Goal: Task Accomplishment & Management: Use online tool/utility

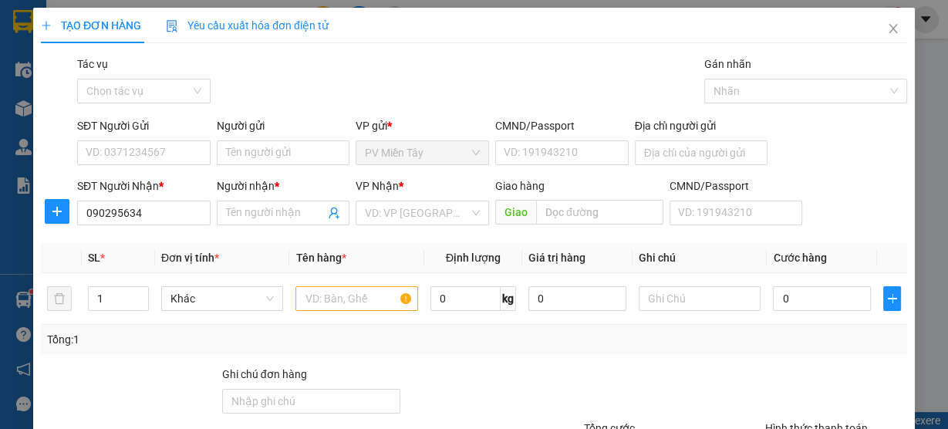
type input "0902956341"
click at [105, 241] on div "0902956341 - [PERSON_NAME]" at bounding box center [162, 243] width 152 height 17
type input "Hong"
type input "0902956341"
click at [130, 149] on input "SĐT Người Gửi" at bounding box center [143, 152] width 133 height 25
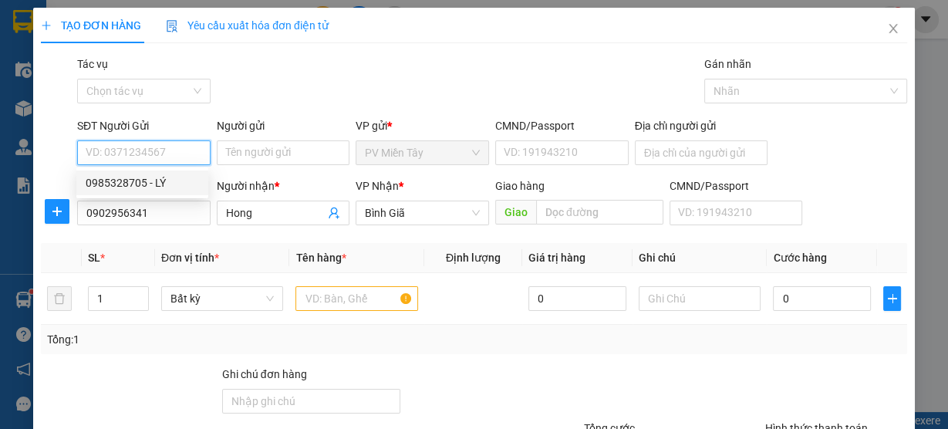
drag, startPoint x: 141, startPoint y: 182, endPoint x: 265, endPoint y: 258, distance: 145.1
click at [141, 182] on div "0985328705 - LÝ" at bounding box center [142, 182] width 113 height 17
type input "0985328705"
type input "LÝ"
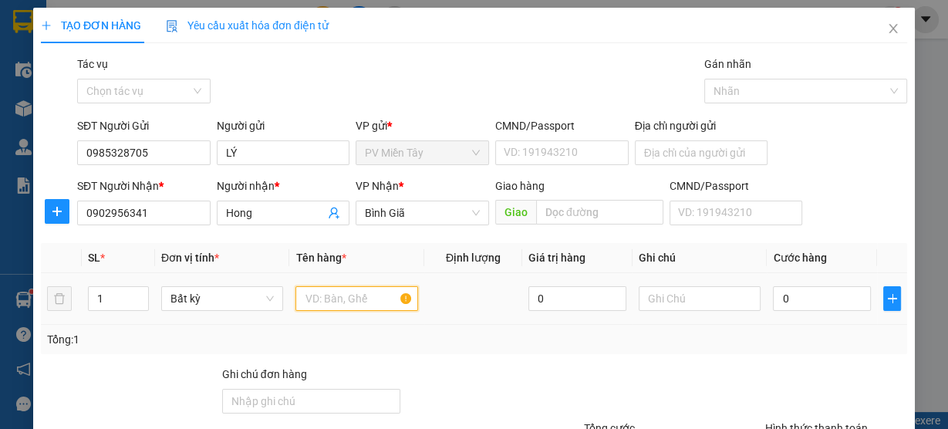
click at [340, 306] on input "text" at bounding box center [356, 298] width 123 height 25
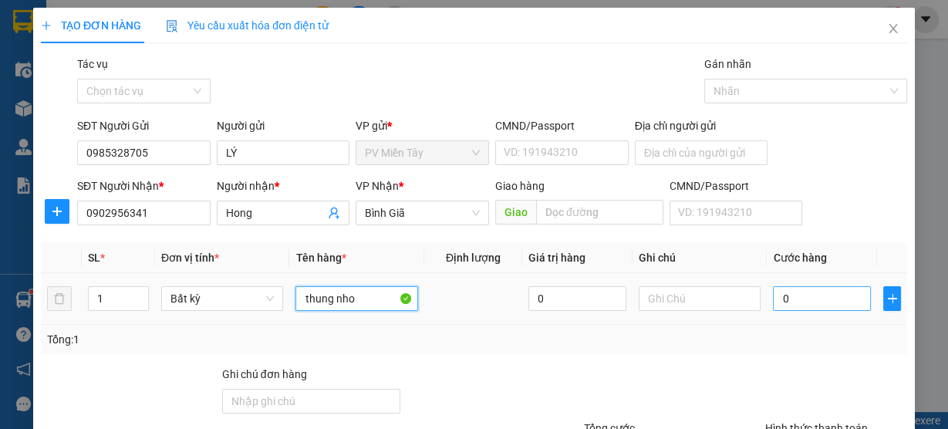
type input "thung nho"
click at [836, 299] on input "0" at bounding box center [822, 298] width 98 height 25
type input "3"
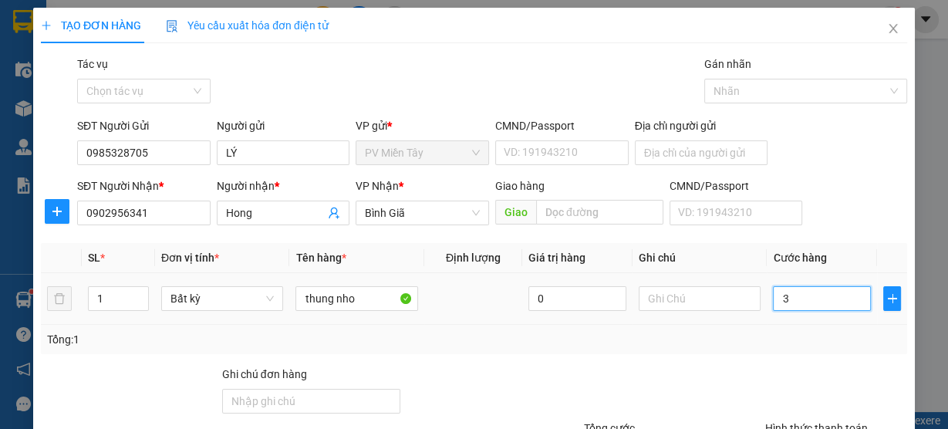
type input "30"
type input "30.000"
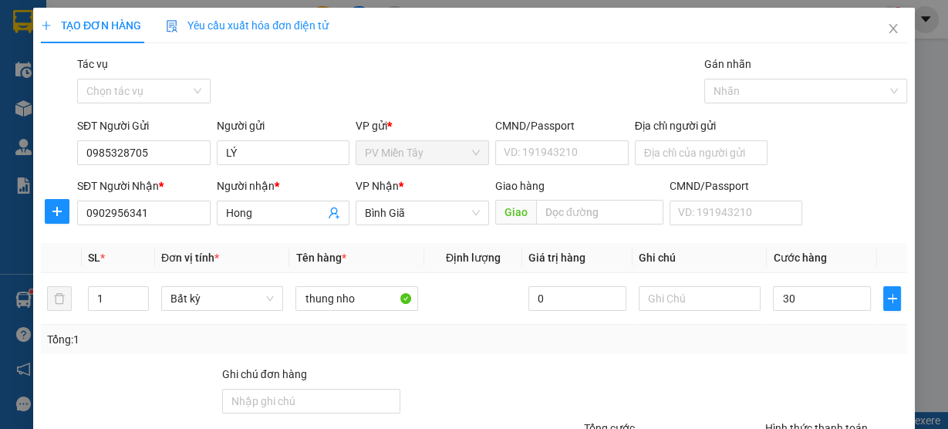
type input "30.000"
click at [800, 348] on div "Tổng: 1" at bounding box center [474, 339] width 866 height 29
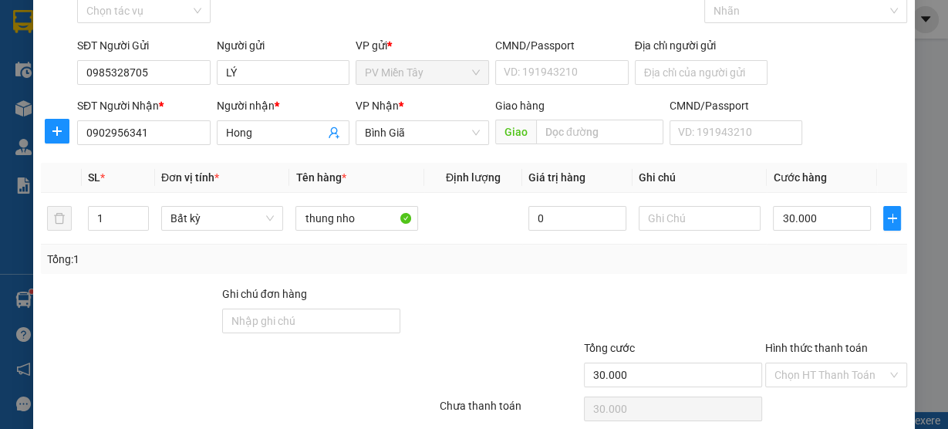
scroll to position [140, 0]
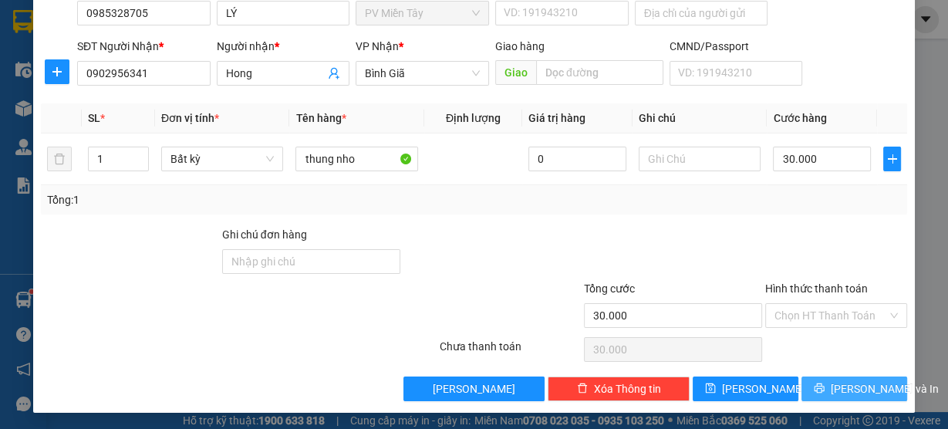
click at [829, 380] on button "[PERSON_NAME] và In" at bounding box center [854, 388] width 106 height 25
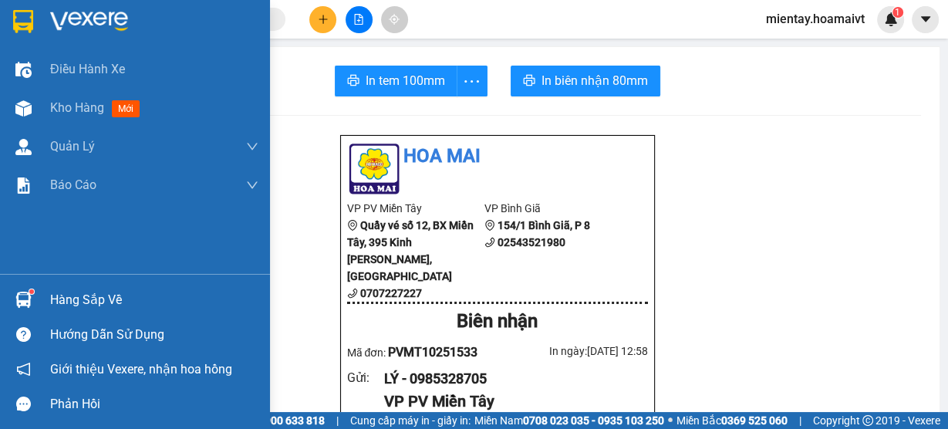
click at [74, 302] on div "Hàng sắp về" at bounding box center [154, 300] width 208 height 23
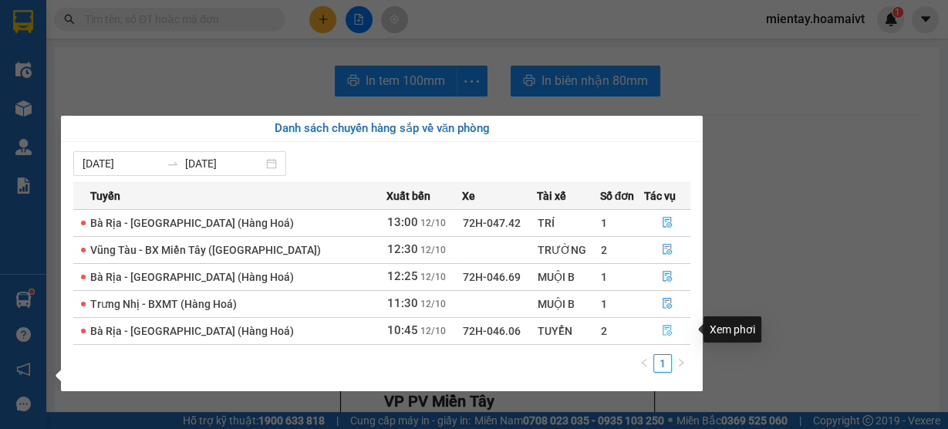
click at [672, 326] on button "button" at bounding box center [667, 331] width 45 height 25
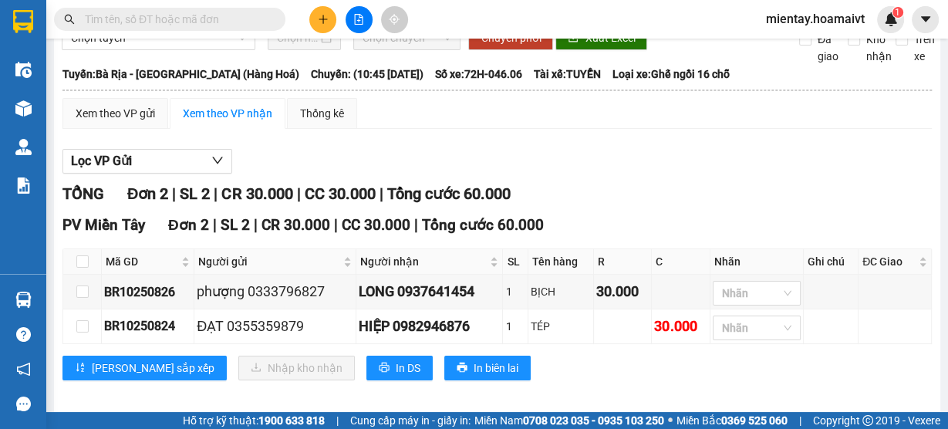
scroll to position [94, 0]
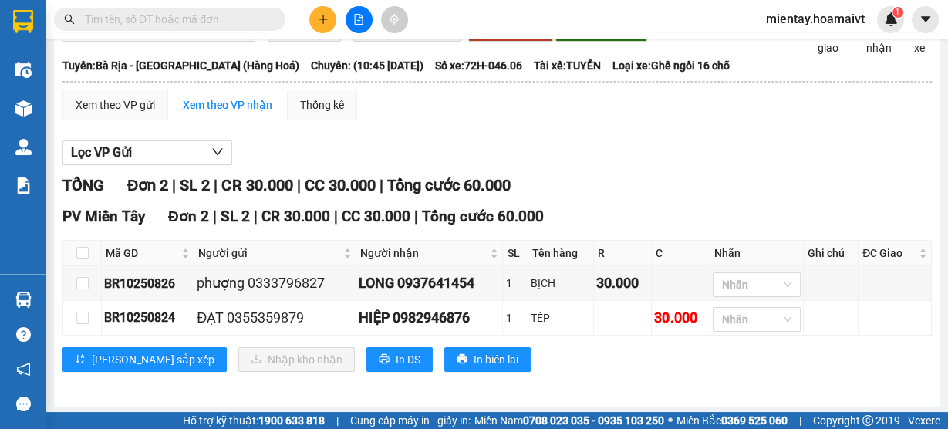
click at [75, 253] on th at bounding box center [82, 253] width 39 height 25
click at [79, 249] on input "checkbox" at bounding box center [82, 253] width 12 height 12
checkbox input "true"
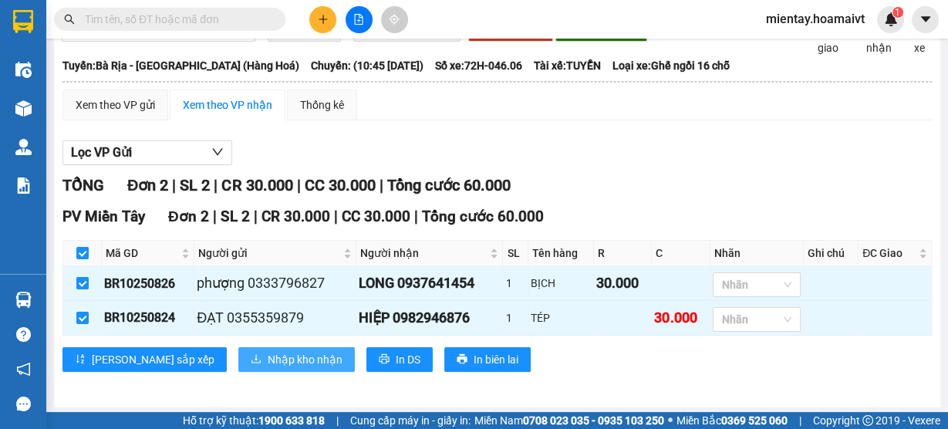
click at [268, 356] on span "Nhập kho nhận" at bounding box center [305, 359] width 75 height 17
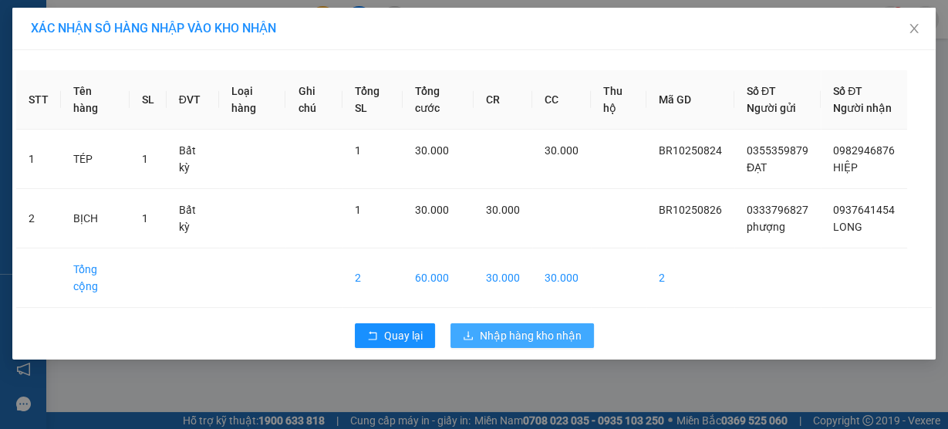
click at [516, 344] on span "Nhập hàng kho nhận" at bounding box center [531, 335] width 102 height 17
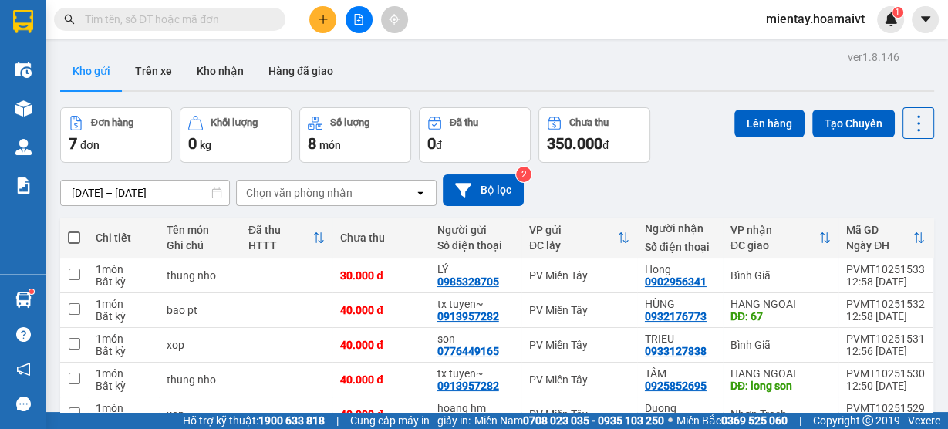
click at [337, 196] on div "Chọn văn phòng nhận" at bounding box center [299, 192] width 106 height 15
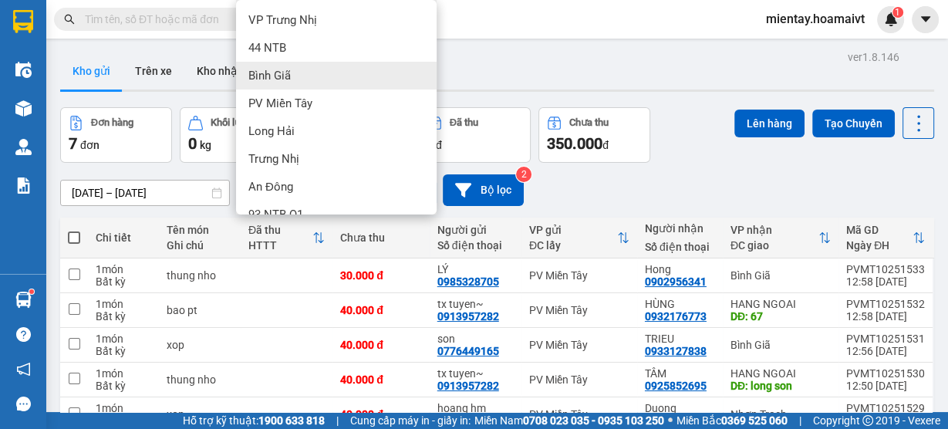
click at [342, 65] on div "Bình Giã" at bounding box center [336, 76] width 201 height 28
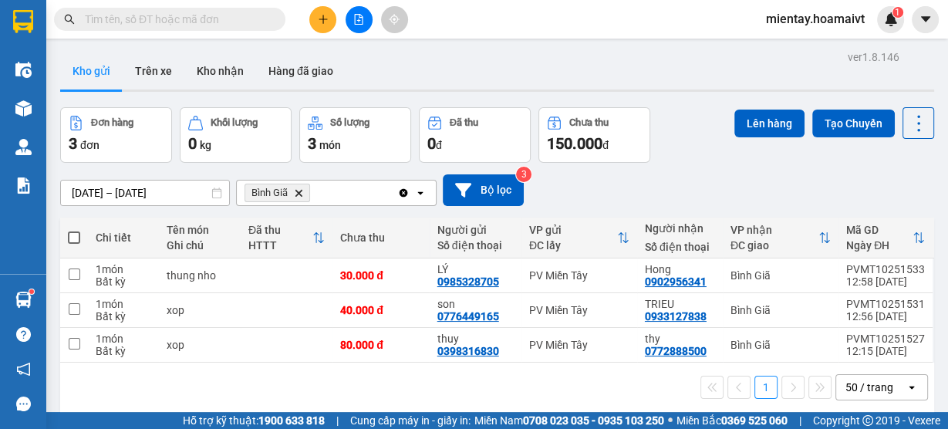
click at [74, 235] on span at bounding box center [74, 237] width 12 height 12
click at [74, 230] on input "checkbox" at bounding box center [74, 230] width 0 height 0
checkbox input "true"
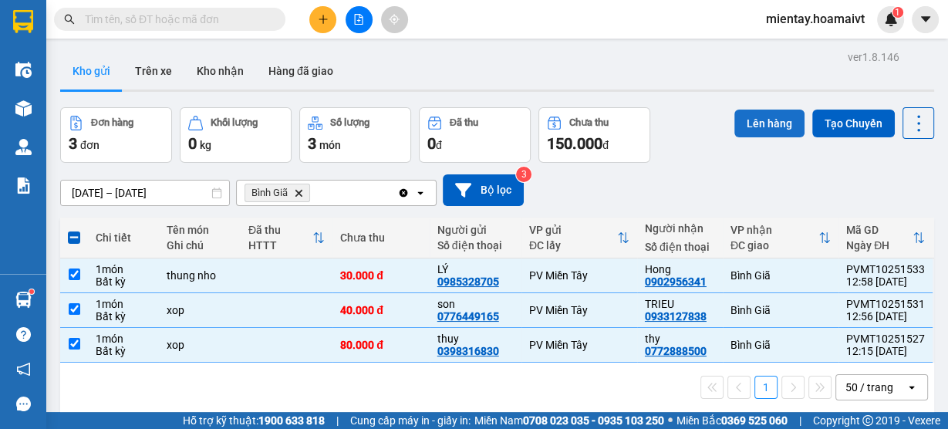
click at [769, 127] on button "Lên hàng" at bounding box center [769, 124] width 70 height 28
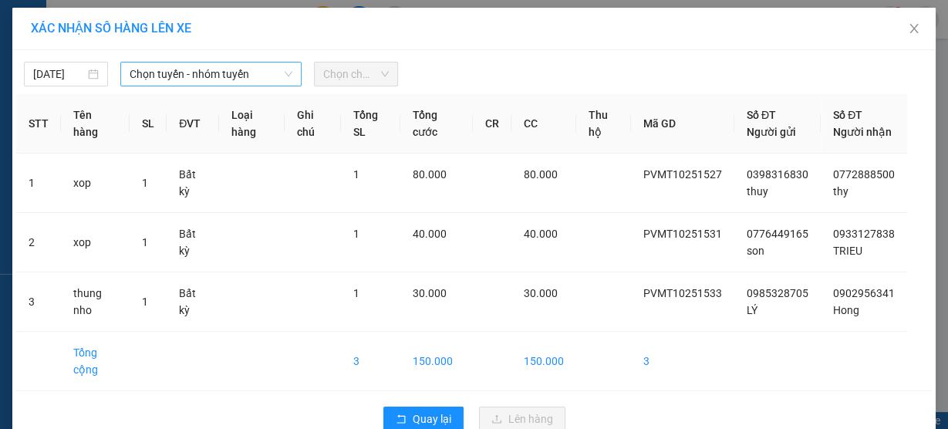
click at [204, 80] on span "Chọn tuyến - nhóm tuyến" at bounding box center [211, 73] width 163 height 23
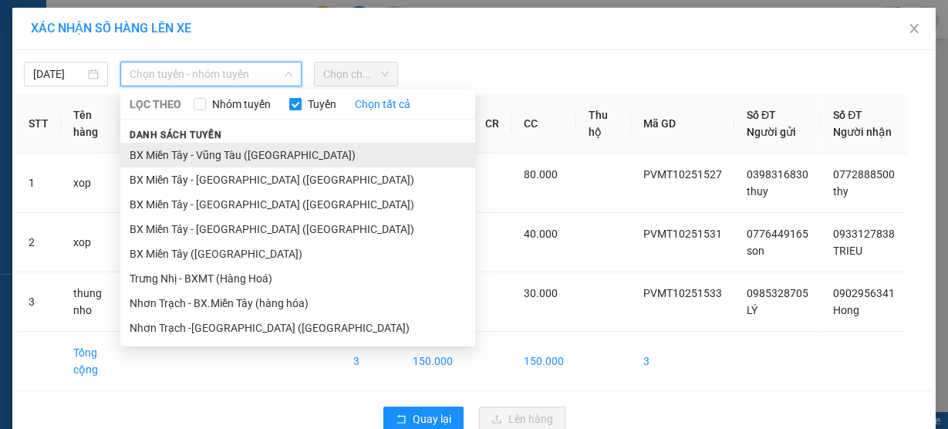
click at [223, 154] on li "BX Miền Tây - Vũng Tàu ([GEOGRAPHIC_DATA])" at bounding box center [297, 155] width 355 height 25
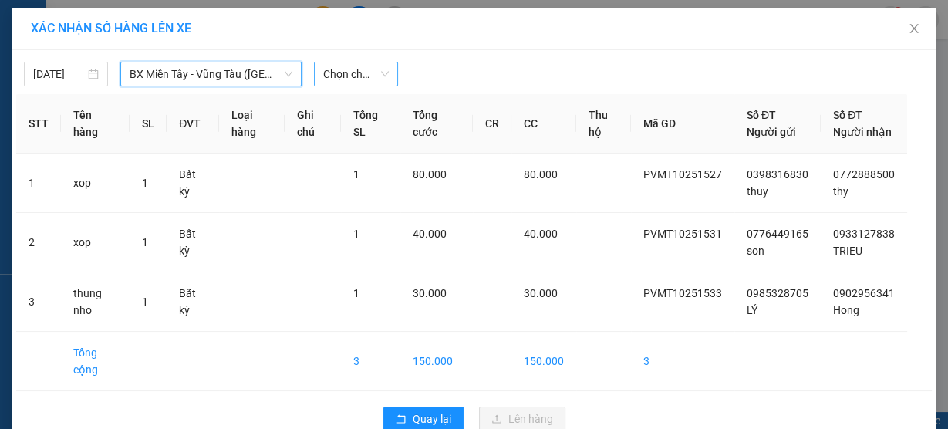
click at [356, 69] on span "Chọn chuyến" at bounding box center [356, 73] width 66 height 23
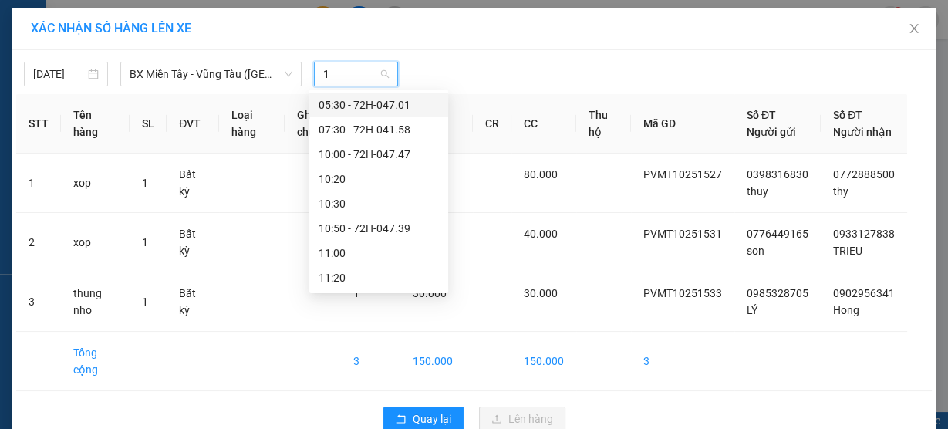
type input "13"
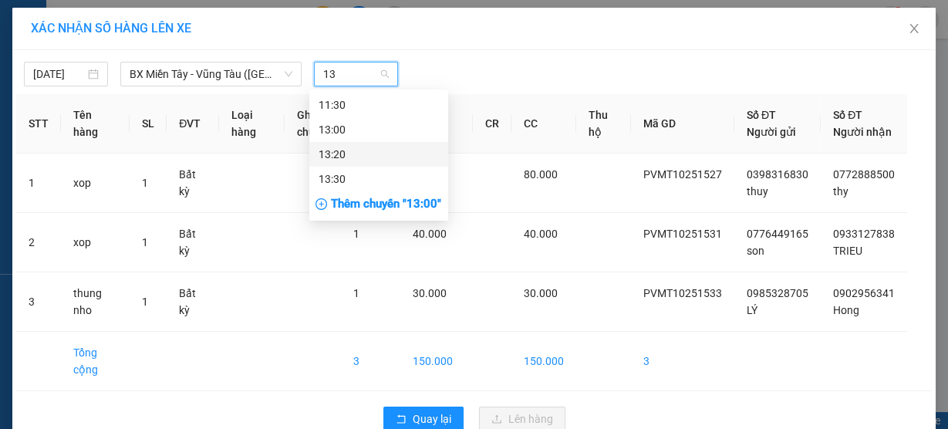
click at [356, 155] on div "13:20" at bounding box center [379, 154] width 120 height 17
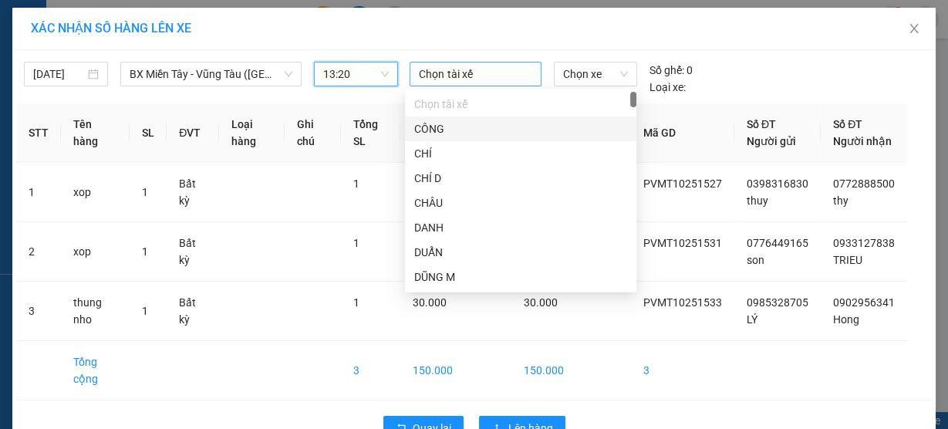
click at [464, 71] on div at bounding box center [474, 74] width 123 height 19
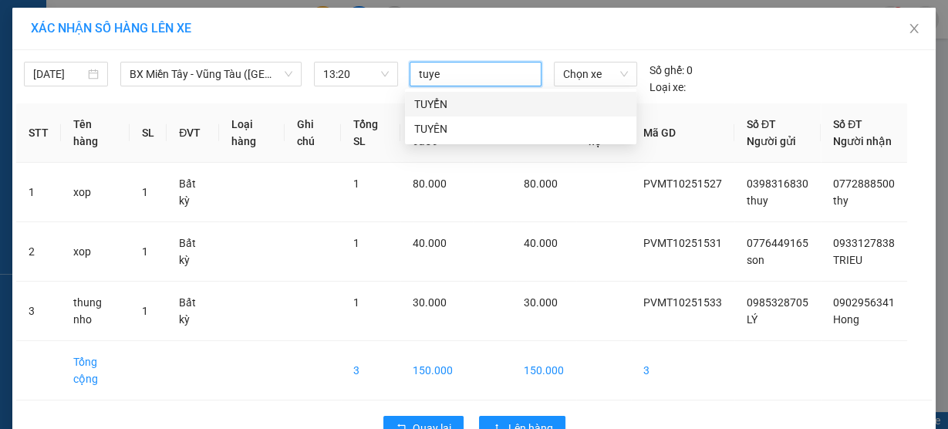
type input "tuyen"
click at [452, 96] on div "TUYỂN" at bounding box center [520, 104] width 213 height 17
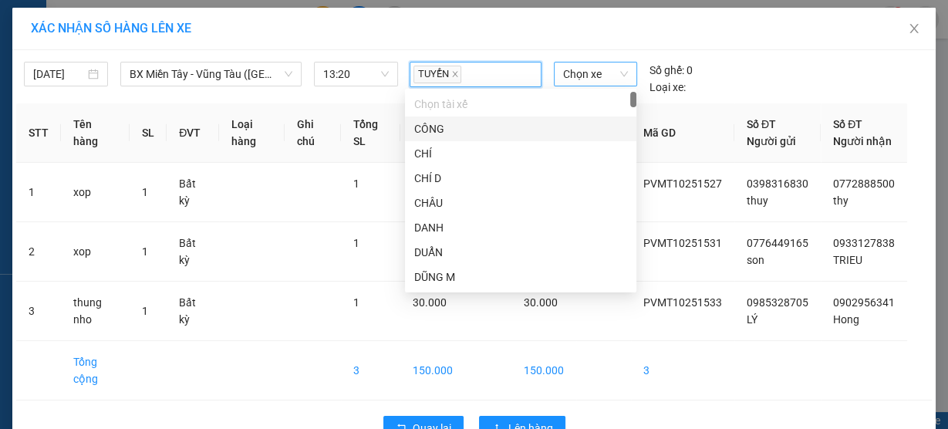
click at [582, 73] on span "Chọn xe" at bounding box center [595, 73] width 65 height 23
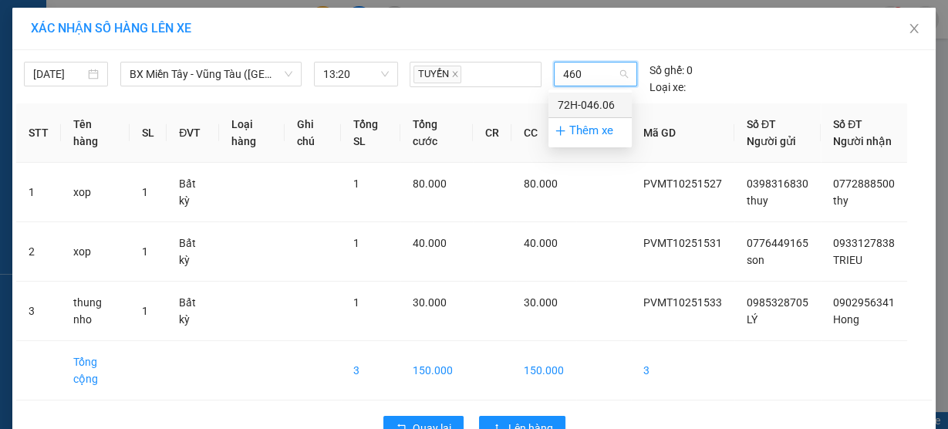
type input "4606"
click at [584, 103] on div "72H-046.06" at bounding box center [590, 104] width 65 height 17
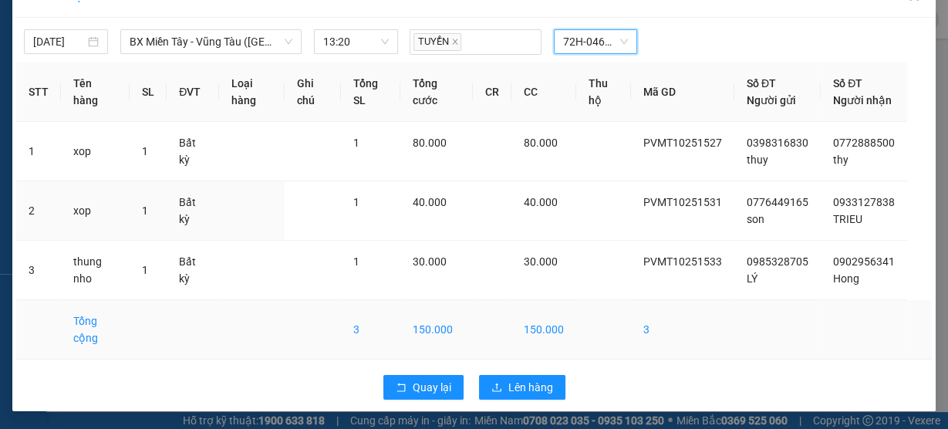
scroll to position [47, 0]
click at [509, 386] on span "Lên hàng" at bounding box center [530, 386] width 45 height 17
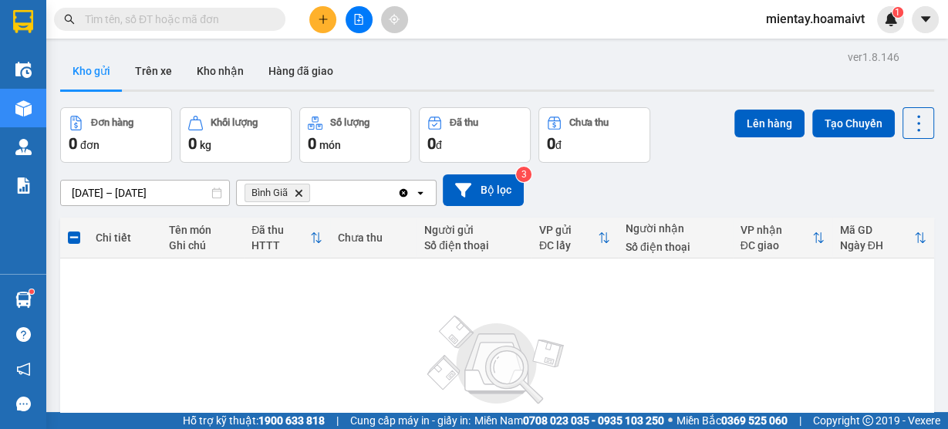
click at [299, 191] on icon "Bình Giã, close by backspace" at bounding box center [298, 192] width 7 height 7
click at [299, 191] on div "Chọn văn phòng nhận" at bounding box center [299, 192] width 106 height 15
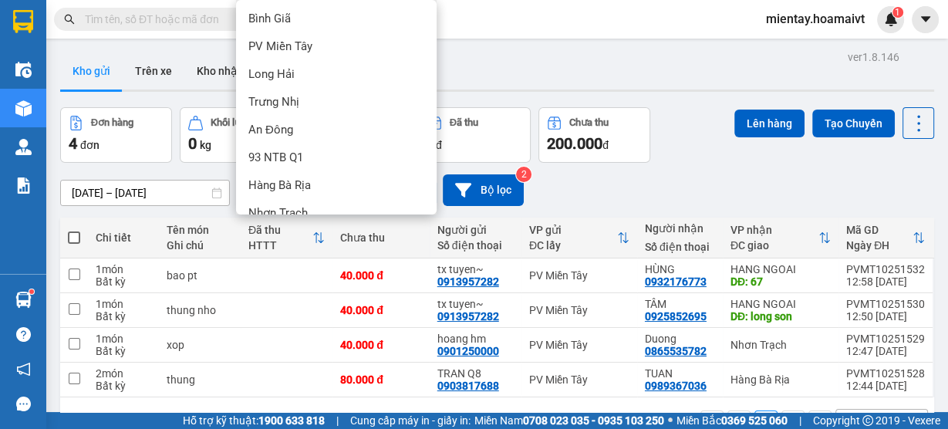
scroll to position [159, 0]
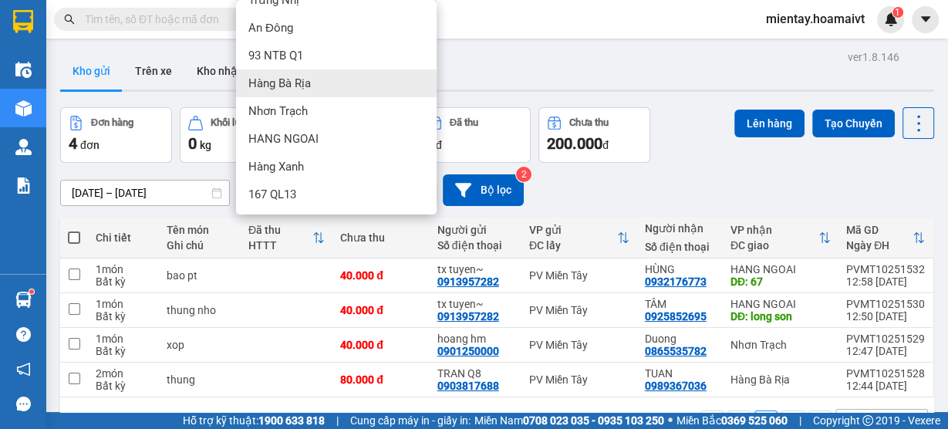
click at [318, 86] on div "Hàng Bà Rịa" at bounding box center [336, 83] width 201 height 28
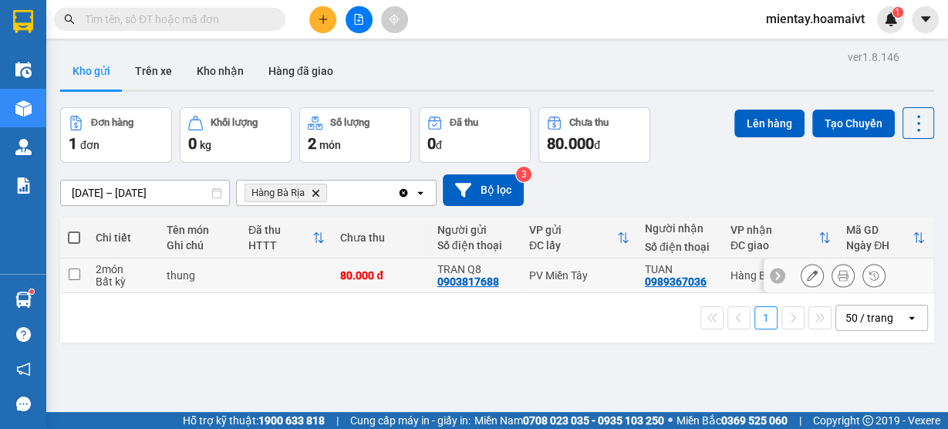
click at [319, 274] on td at bounding box center [287, 275] width 92 height 35
checkbox input "true"
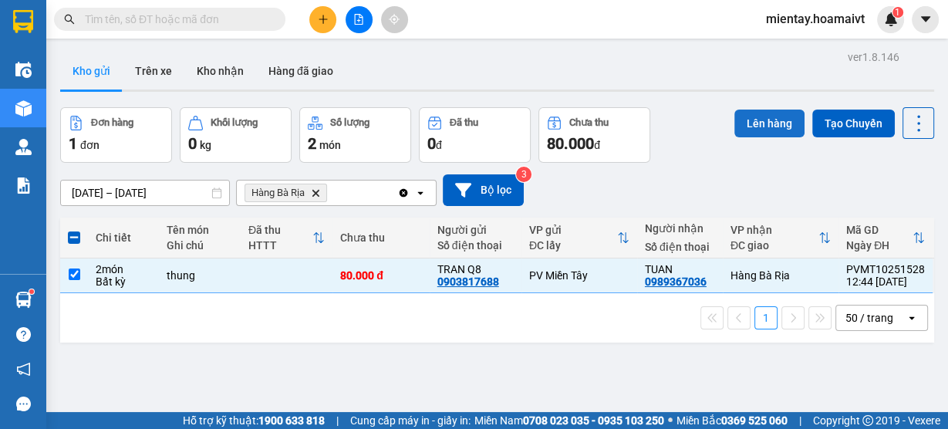
click at [774, 119] on button "Lên hàng" at bounding box center [769, 124] width 70 height 28
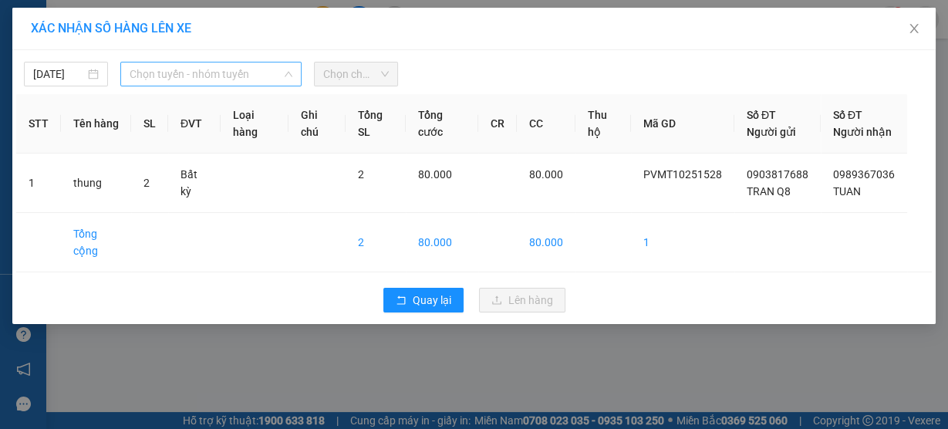
drag, startPoint x: 203, startPoint y: 67, endPoint x: 211, endPoint y: 92, distance: 25.9
click at [204, 67] on span "Chọn tuyến - nhóm tuyến" at bounding box center [211, 73] width 163 height 23
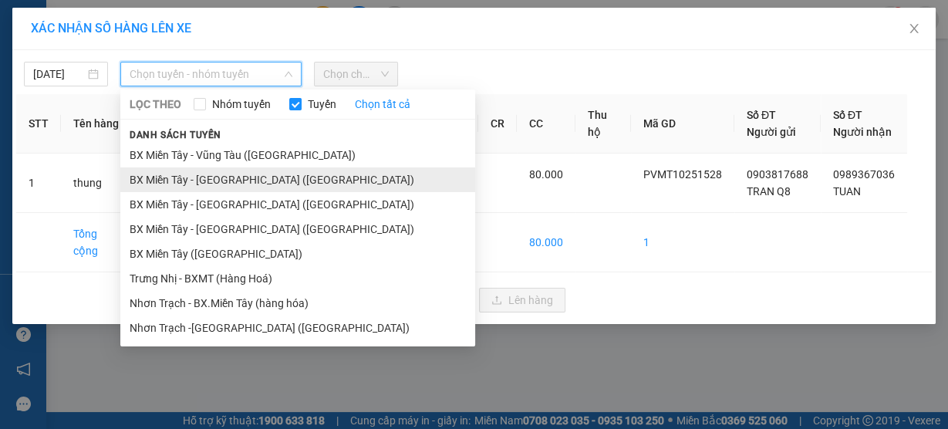
click at [226, 176] on li "BX Miền Tây - [GEOGRAPHIC_DATA] ([GEOGRAPHIC_DATA])" at bounding box center [297, 179] width 355 height 25
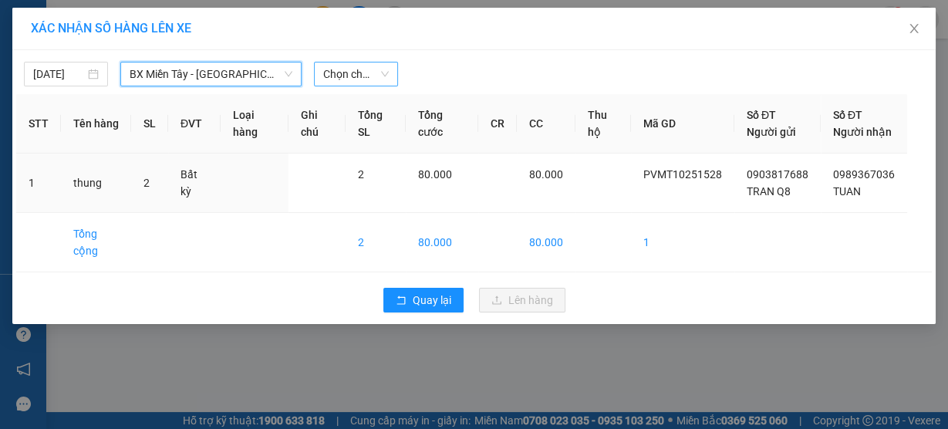
click at [338, 83] on span "Chọn chuyến" at bounding box center [356, 73] width 66 height 23
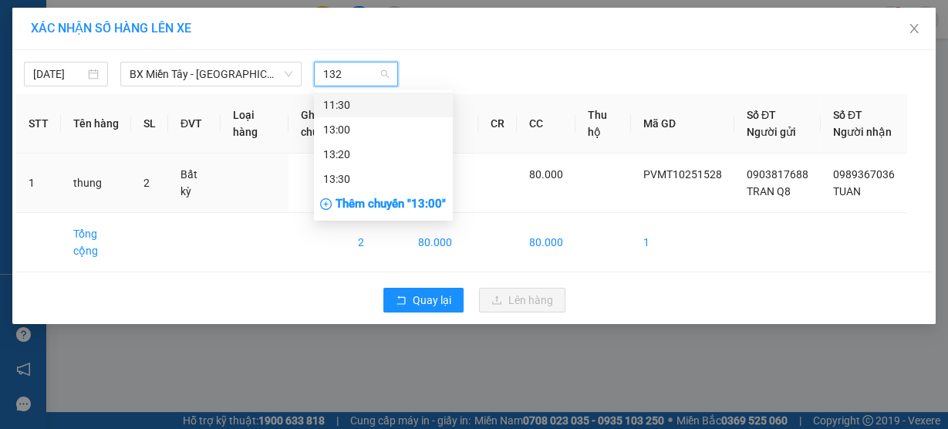
type input "1320"
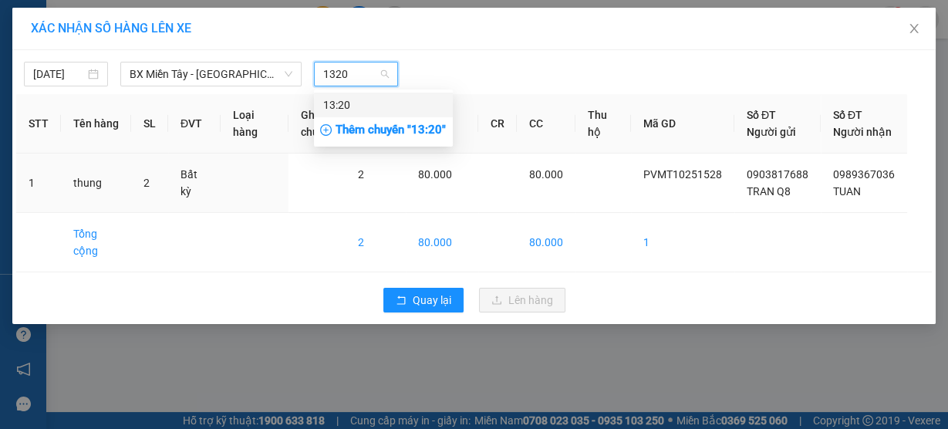
click at [364, 102] on div "13:20" at bounding box center [383, 104] width 120 height 17
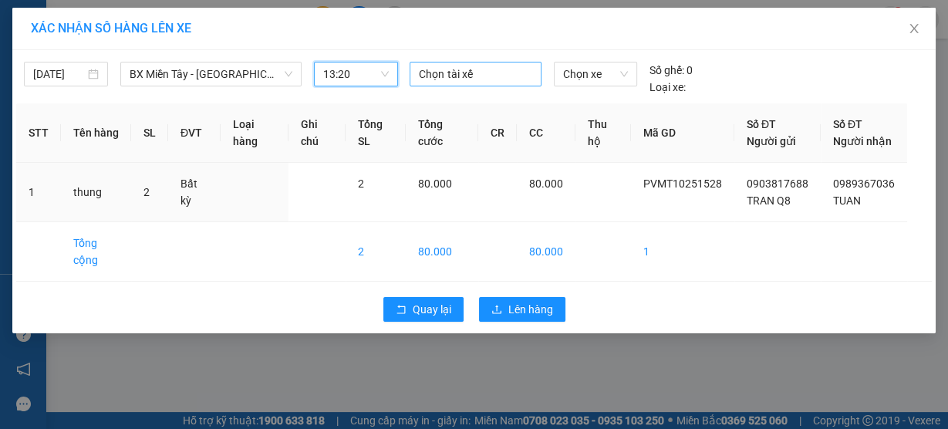
click at [430, 76] on div at bounding box center [474, 74] width 123 height 19
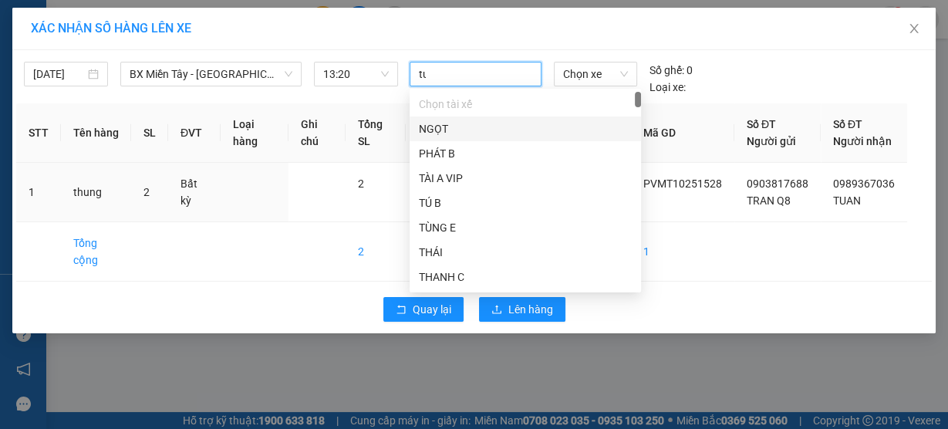
type input "tuy"
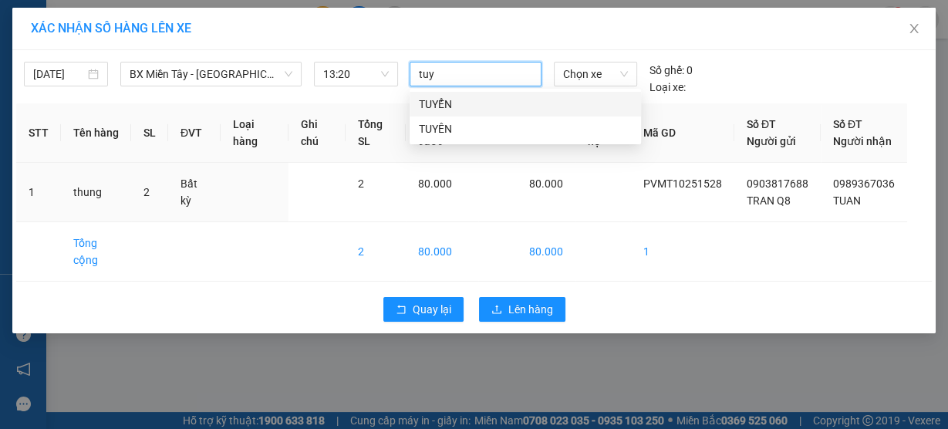
click at [443, 99] on div "TUYỂN" at bounding box center [525, 104] width 213 height 17
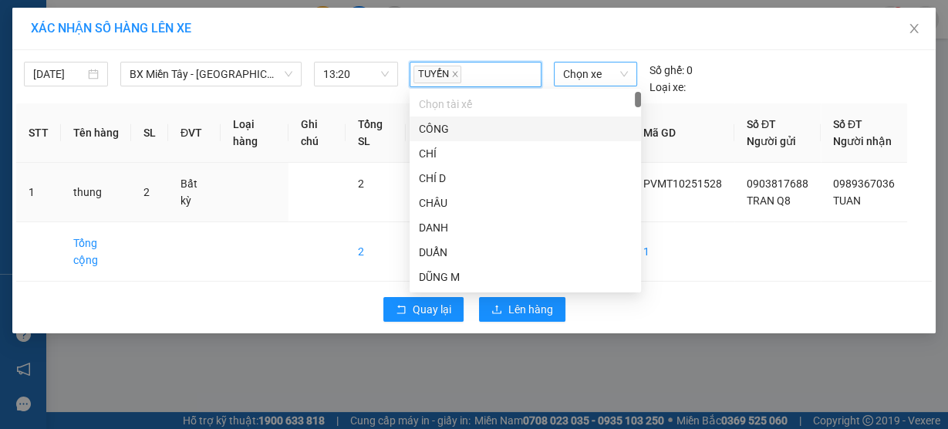
click at [580, 69] on span "Chọn xe" at bounding box center [595, 73] width 65 height 23
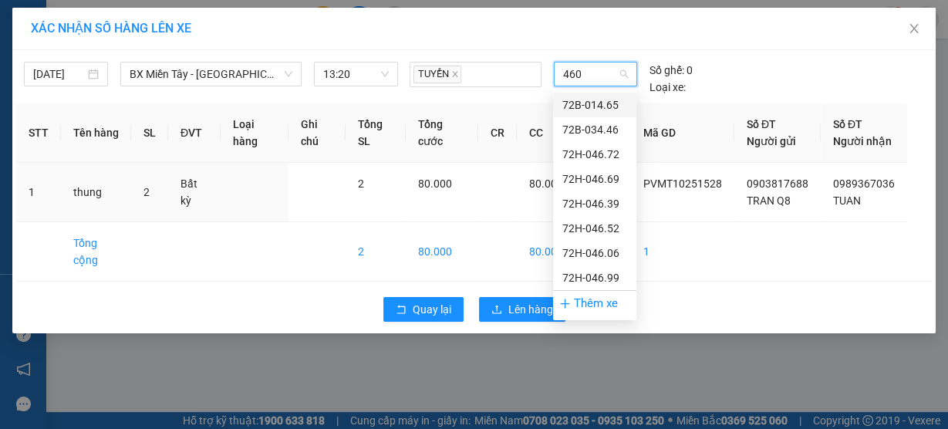
type input "4606"
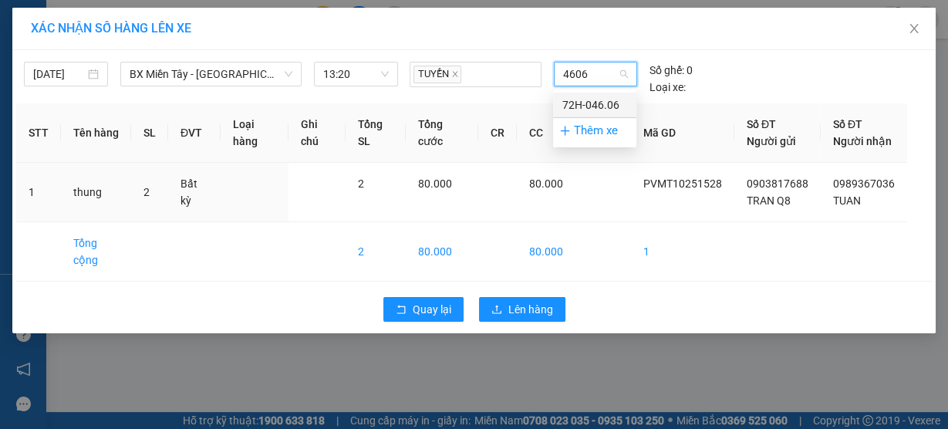
click at [596, 105] on div "72H-046.06" at bounding box center [594, 104] width 65 height 17
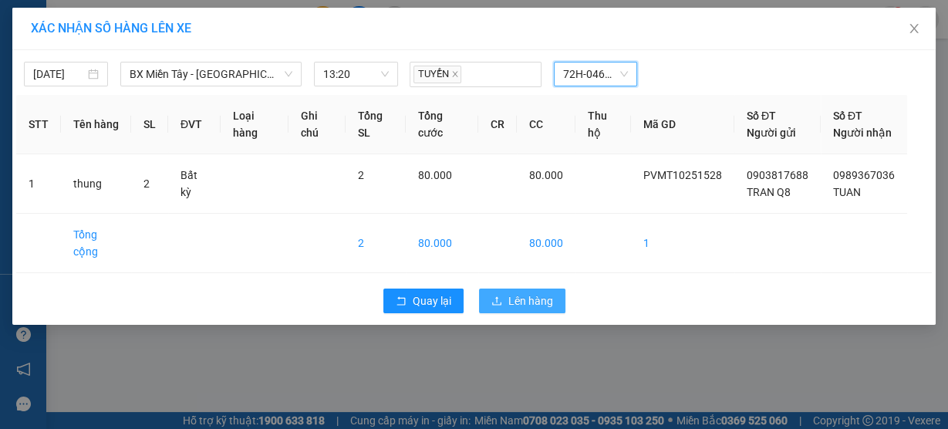
click at [498, 306] on icon "upload" at bounding box center [496, 300] width 11 height 11
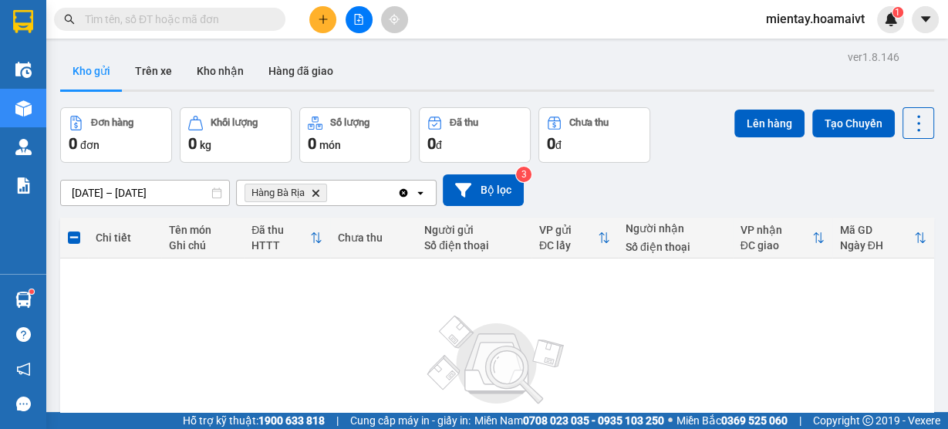
click at [322, 191] on span "Hàng Bà Rịa Delete" at bounding box center [286, 193] width 83 height 19
click at [318, 184] on span "Hàng Bà Rịa Delete" at bounding box center [286, 193] width 83 height 19
click at [316, 192] on icon "Hàng Bà Rịa, close by backspace" at bounding box center [315, 192] width 7 height 7
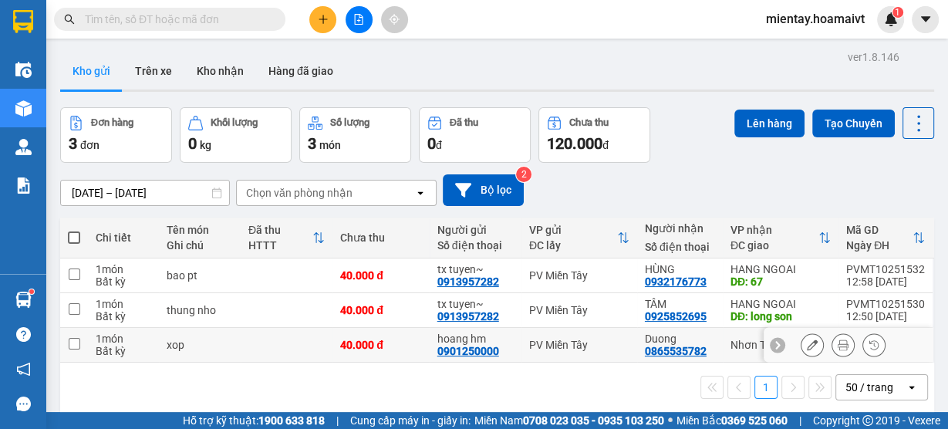
click at [296, 345] on td at bounding box center [287, 345] width 92 height 35
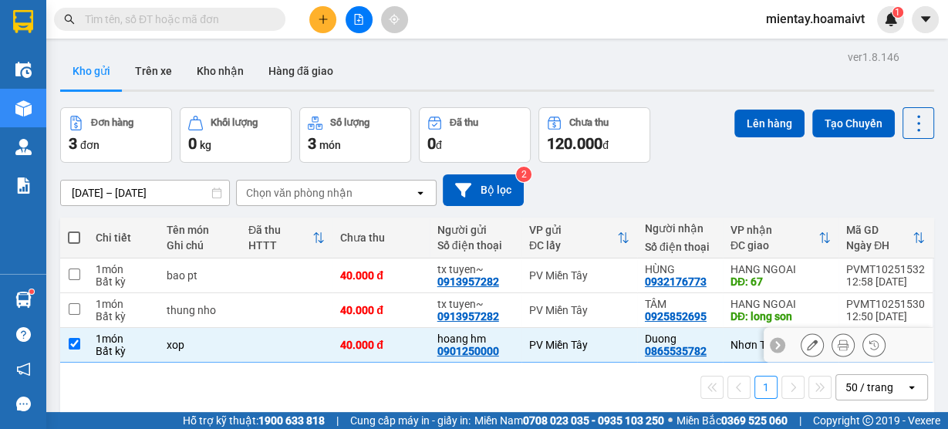
checkbox input "true"
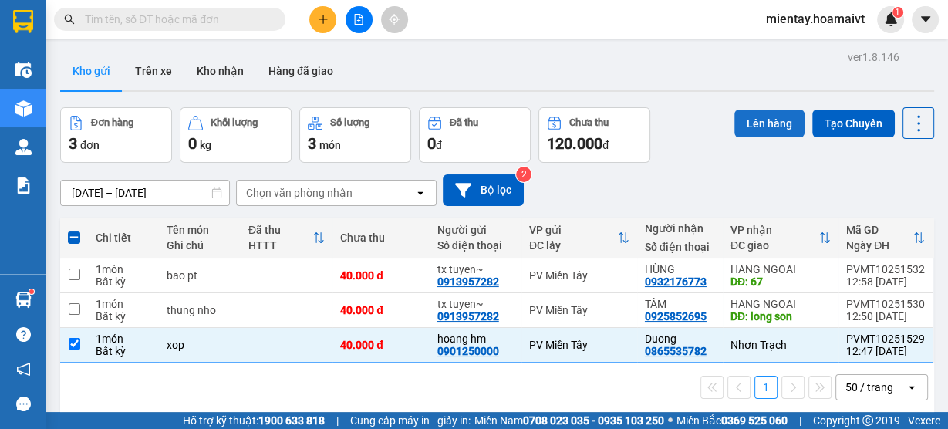
click at [778, 124] on button "Lên hàng" at bounding box center [769, 124] width 70 height 28
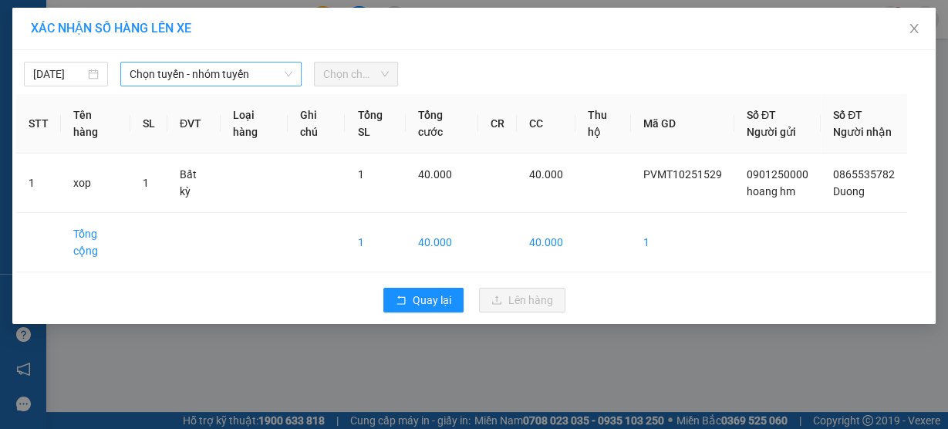
click at [187, 66] on span "Chọn tuyến - nhóm tuyến" at bounding box center [211, 73] width 163 height 23
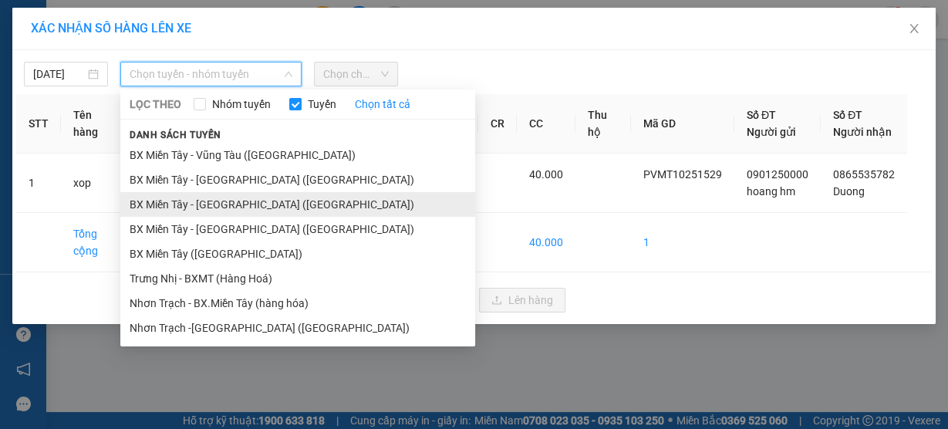
click at [216, 198] on li "BX Miền Tây - [GEOGRAPHIC_DATA] ([GEOGRAPHIC_DATA])" at bounding box center [297, 204] width 355 height 25
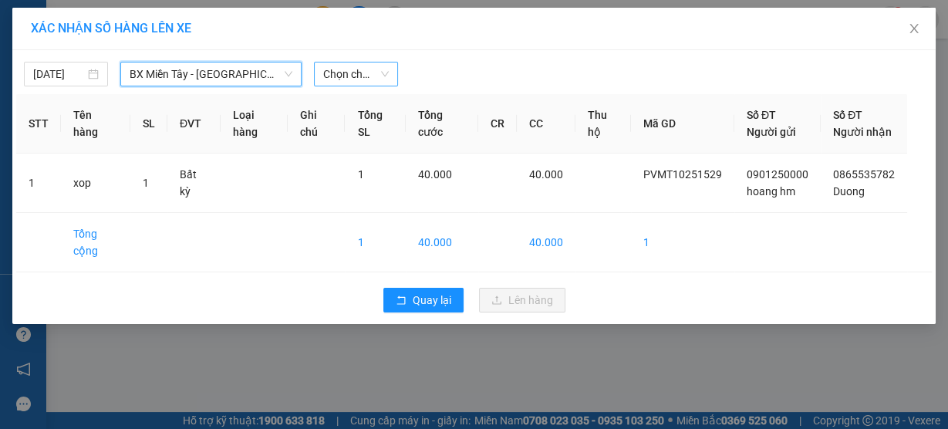
click at [326, 73] on span "Chọn chuyến" at bounding box center [356, 73] width 66 height 23
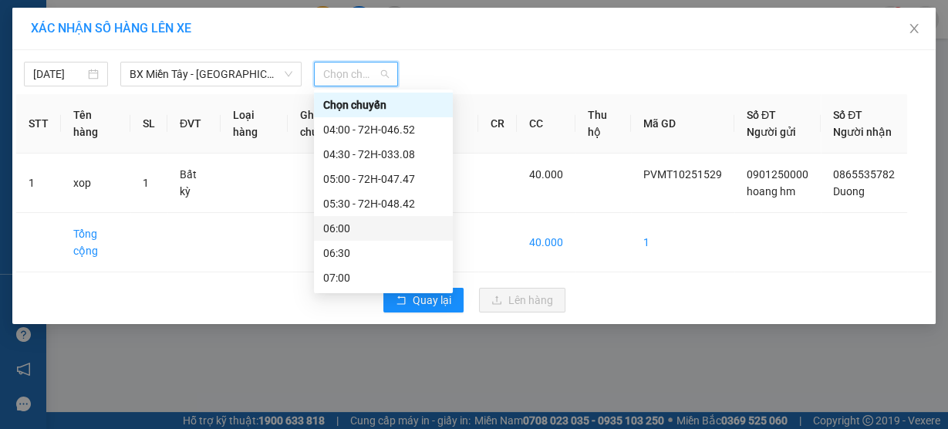
click at [389, 223] on div "06:00" at bounding box center [383, 228] width 120 height 17
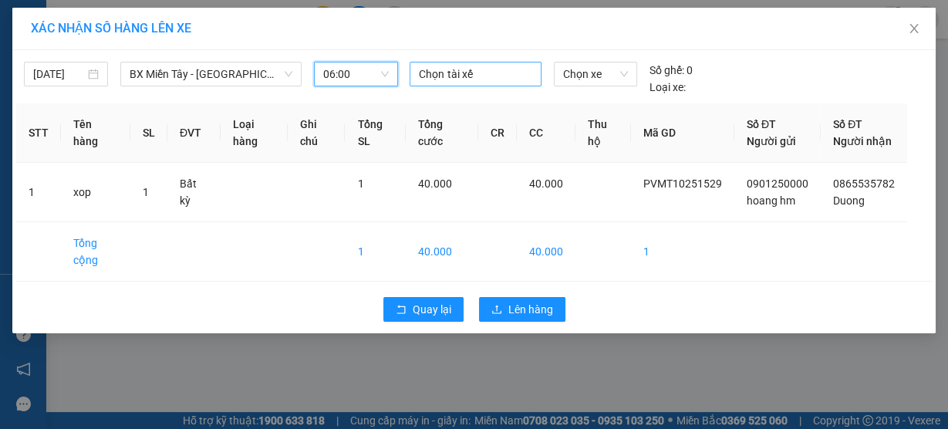
click at [451, 75] on div at bounding box center [474, 74] width 123 height 19
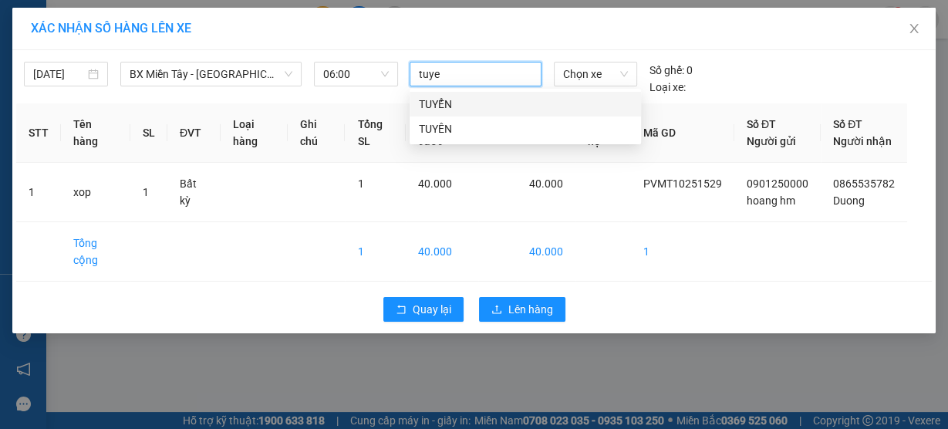
type input "tuyen"
click at [457, 103] on div "TUYỂN" at bounding box center [525, 104] width 213 height 17
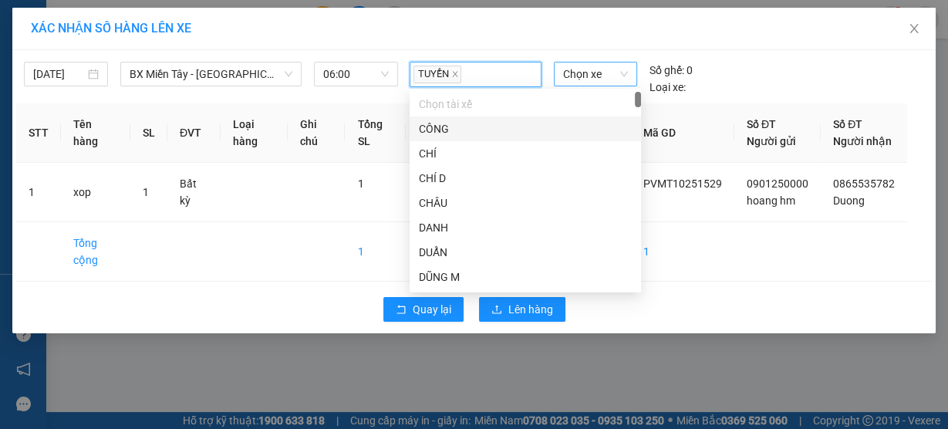
click at [586, 79] on span "Chọn xe" at bounding box center [595, 73] width 65 height 23
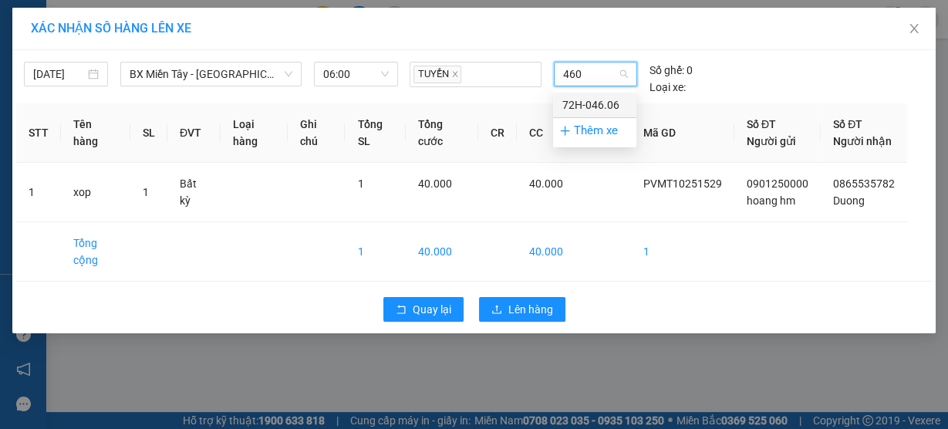
type input "4606"
click at [593, 105] on div "72H-046.06" at bounding box center [594, 104] width 65 height 17
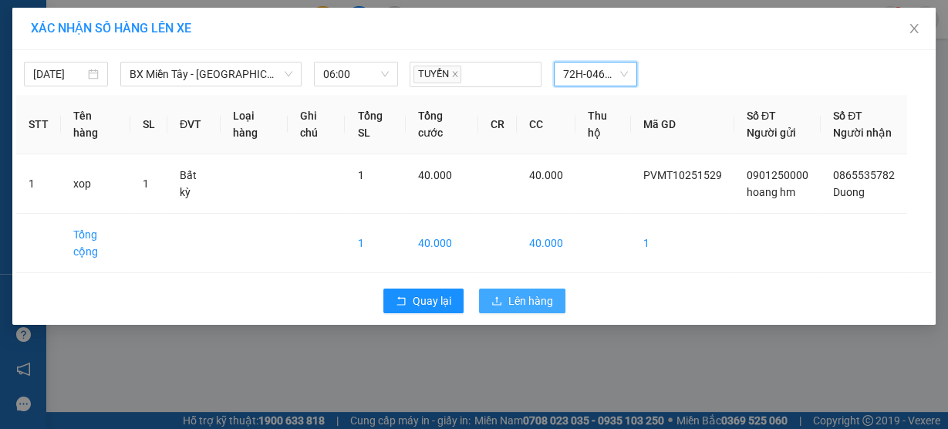
click at [528, 309] on span "Lên hàng" at bounding box center [530, 300] width 45 height 17
